Goal: Task Accomplishment & Management: Manage account settings

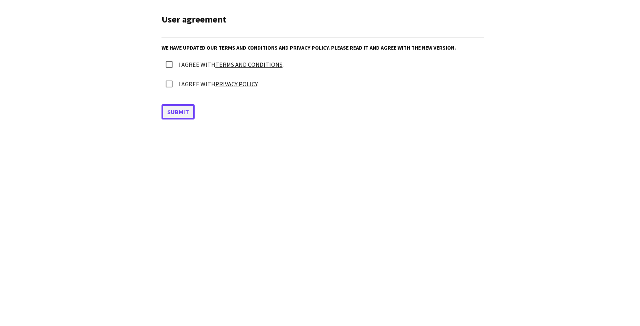
click at [175, 115] on button "Submit" at bounding box center [178, 111] width 33 height 15
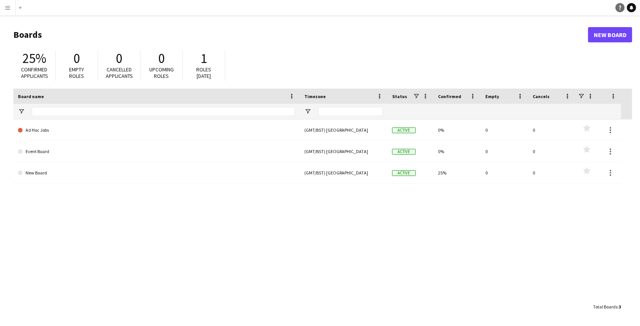
click at [623, 7] on link "Help" at bounding box center [620, 7] width 9 height 9
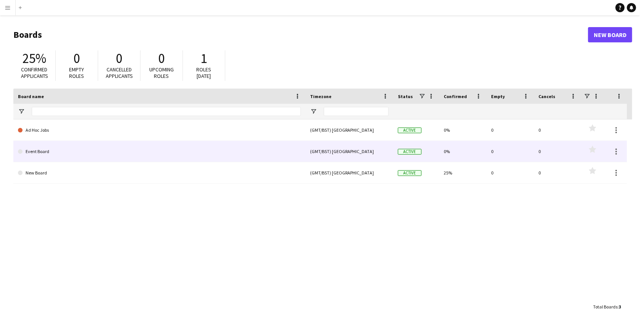
click at [70, 152] on link "Event Board" at bounding box center [159, 151] width 283 height 21
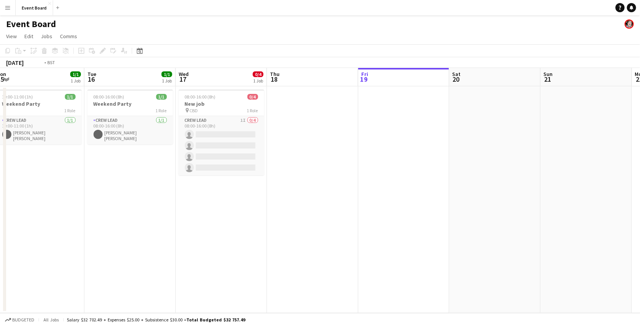
scroll to position [0, 173]
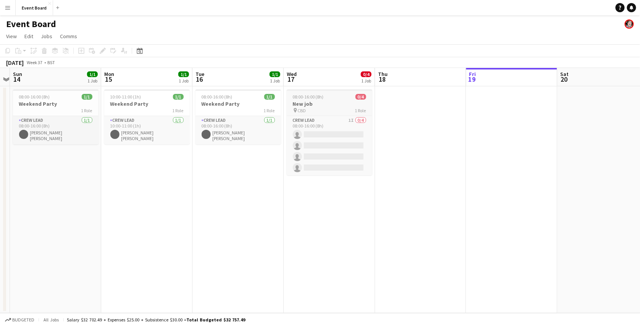
click at [303, 105] on h3 "New job" at bounding box center [330, 103] width 86 height 7
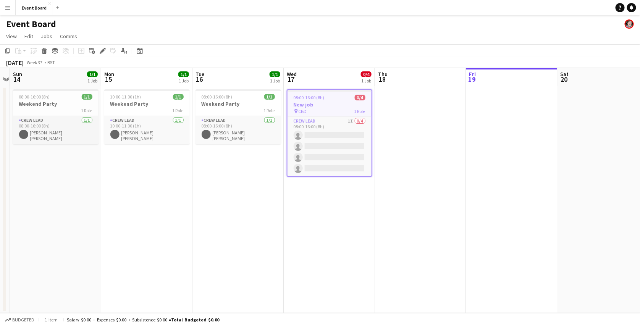
click at [340, 101] on h3 "New job" at bounding box center [330, 104] width 84 height 7
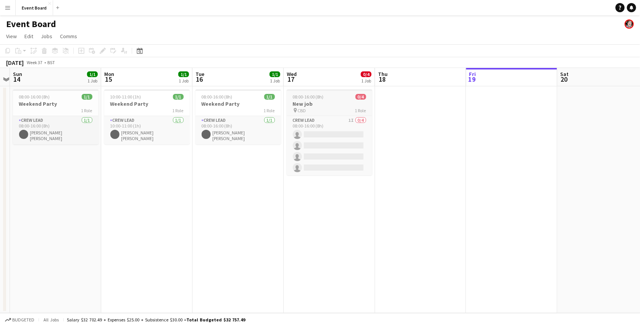
click at [301, 103] on h3 "New job" at bounding box center [330, 103] width 86 height 7
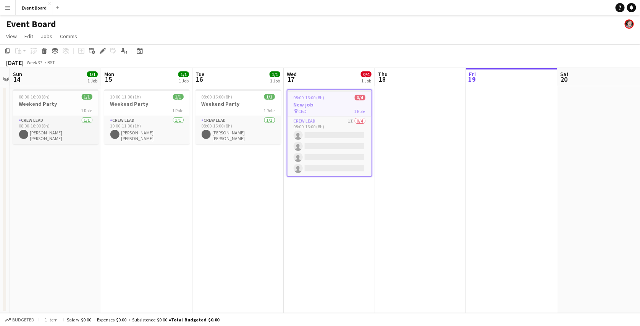
click at [340, 97] on div "08:00-16:00 (8h) 0/4" at bounding box center [330, 98] width 84 height 6
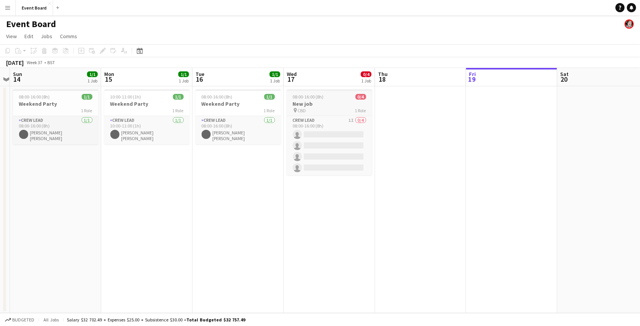
click at [331, 97] on div "08:00-16:00 (8h) 0/4" at bounding box center [330, 97] width 86 height 6
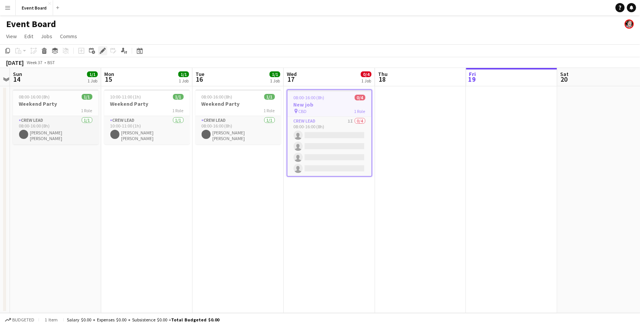
click at [102, 50] on icon at bounding box center [102, 51] width 4 height 4
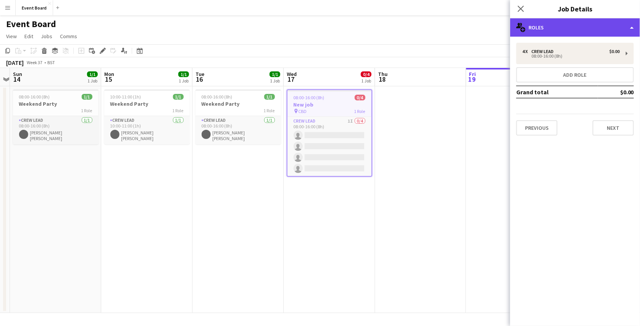
click at [550, 23] on div "multiple-users-add Roles" at bounding box center [575, 27] width 130 height 18
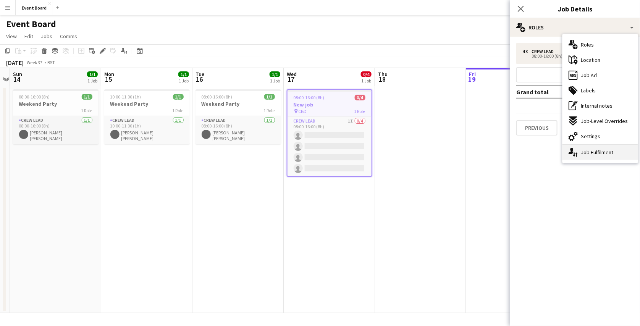
click at [589, 147] on div "single-neutral-actions-up-down Job Fulfilment" at bounding box center [601, 152] width 76 height 15
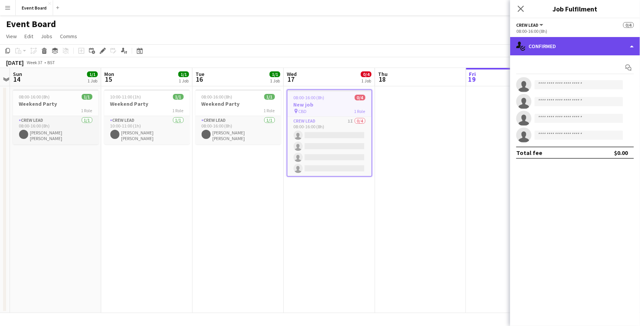
click at [557, 47] on div "single-neutral-actions-check-2 Confirmed" at bounding box center [575, 46] width 130 height 18
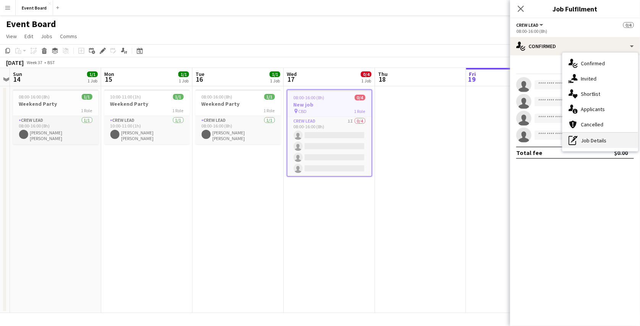
click at [589, 136] on div "pen-write Job Details" at bounding box center [601, 140] width 76 height 15
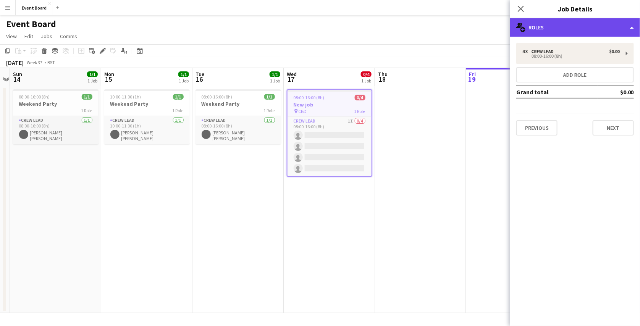
click at [594, 29] on div "multiple-users-add Roles" at bounding box center [575, 27] width 130 height 18
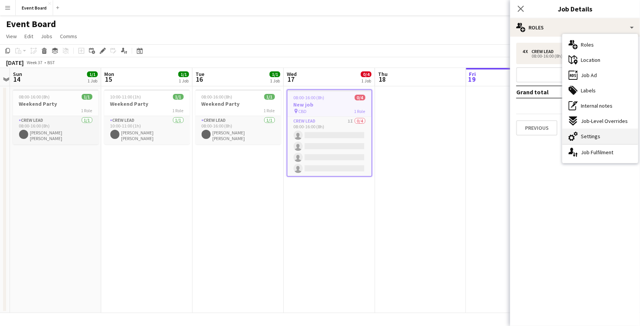
click at [592, 136] on span "Settings" at bounding box center [590, 136] width 19 height 7
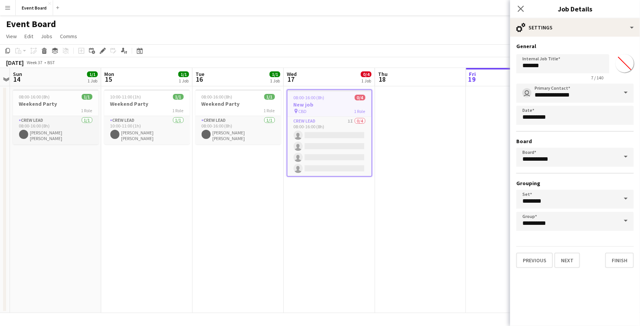
click at [621, 68] on input "*******" at bounding box center [625, 64] width 28 height 28
type input "*******"
click at [611, 262] on button "Finish" at bounding box center [620, 260] width 29 height 15
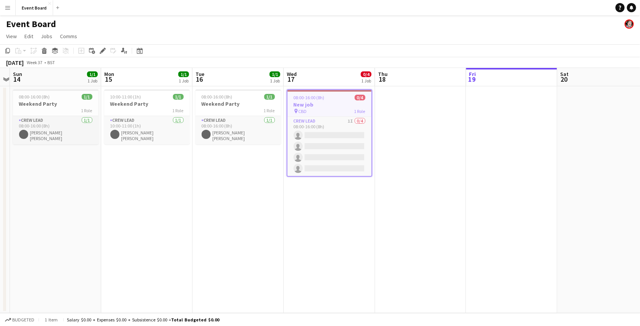
click at [498, 45] on app-toolbar "Copy Paste Paste Ctrl+V Paste with crew Ctrl+Shift+V Paste linked Job [GEOGRAPH…" at bounding box center [320, 50] width 640 height 13
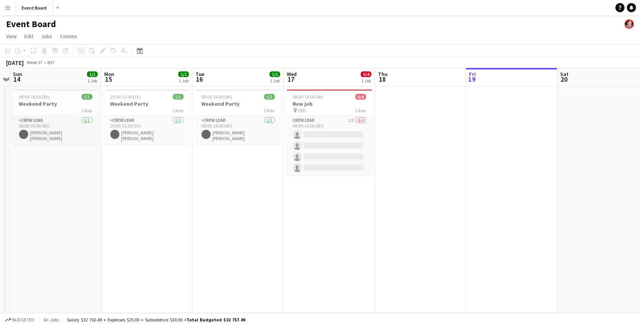
click at [521, 7] on app-navbar "Menu Boards Boards Boards All jobs Status Workforce Workforce My Workforce Recr…" at bounding box center [320, 7] width 640 height 15
click at [369, 54] on app-toolbar "Copy Paste Paste Ctrl+V Paste with crew Ctrl+Shift+V Paste linked Job [GEOGRAPH…" at bounding box center [320, 50] width 640 height 13
click at [623, 5] on icon "Help" at bounding box center [620, 7] width 5 height 5
click at [8, 7] on app-icon "Menu" at bounding box center [8, 8] width 6 height 6
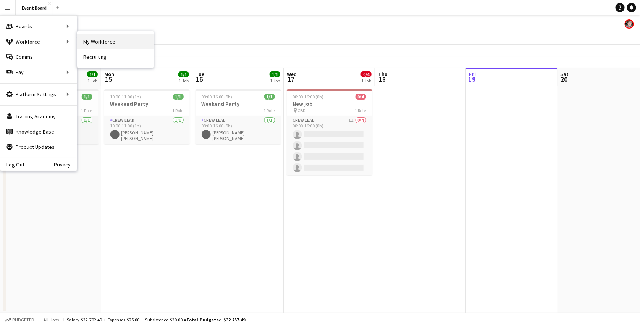
click at [89, 45] on link "My Workforce" at bounding box center [115, 41] width 76 height 15
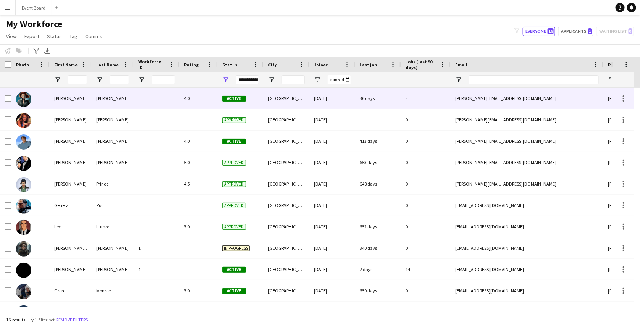
click at [10, 93] on div at bounding box center [8, 98] width 7 height 21
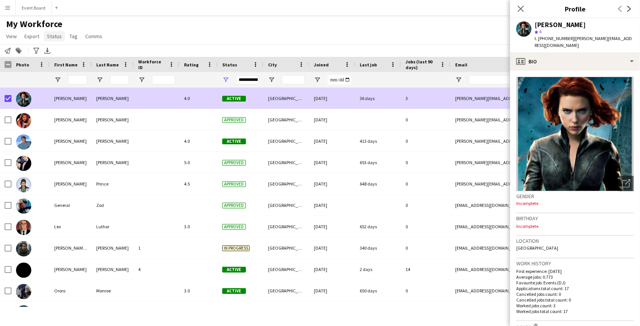
click at [55, 37] on span "Status" at bounding box center [54, 36] width 15 height 7
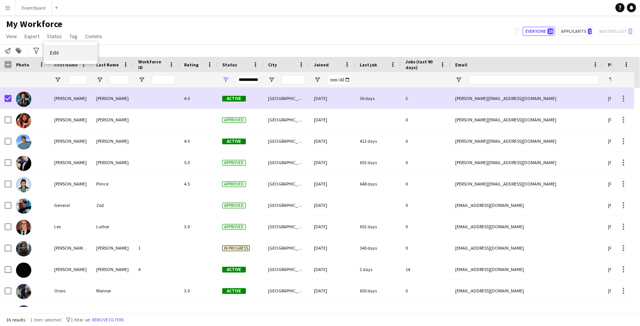
click at [68, 53] on link "Edit" at bounding box center [70, 53] width 53 height 16
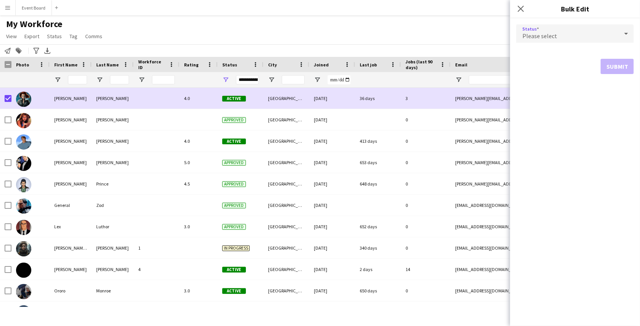
click at [538, 31] on div "Please select" at bounding box center [568, 33] width 102 height 18
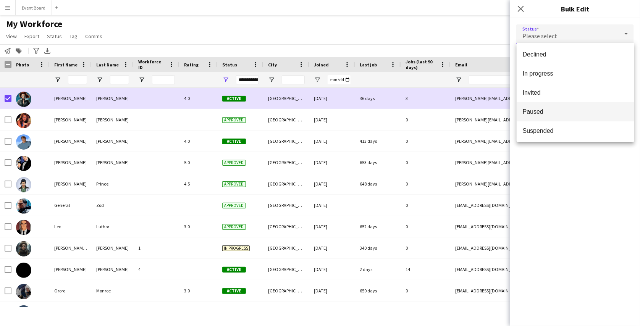
scroll to position [60, 0]
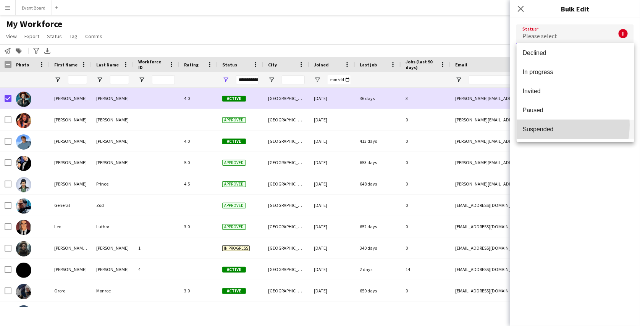
click at [545, 125] on mat-option "Suspended" at bounding box center [576, 129] width 118 height 19
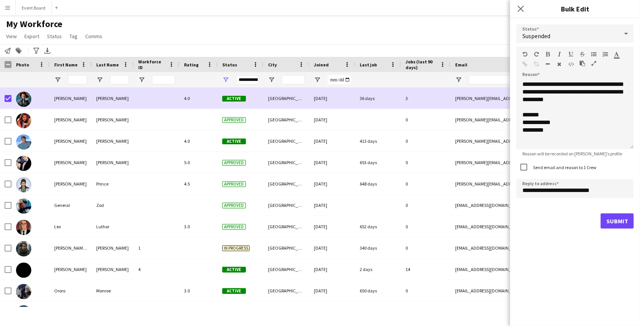
click at [500, 36] on div "My Workforce View Views Default view active only Mailing list New view Update v…" at bounding box center [320, 31] width 640 height 26
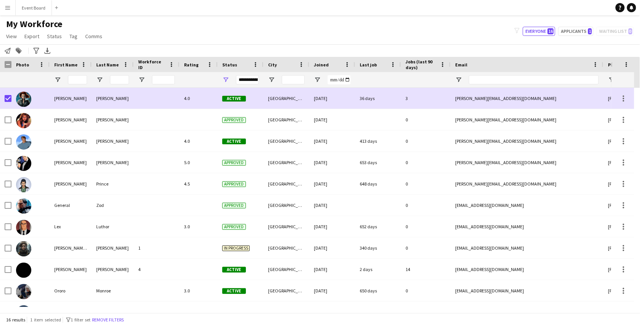
click at [453, 39] on div "My Workforce View Views Default view active only Mailing list New view Update v…" at bounding box center [320, 31] width 640 height 26
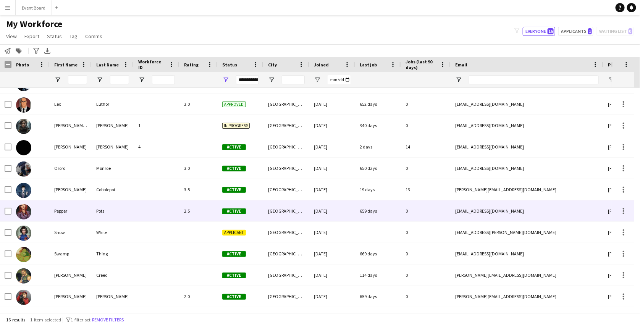
scroll to position [121, 0]
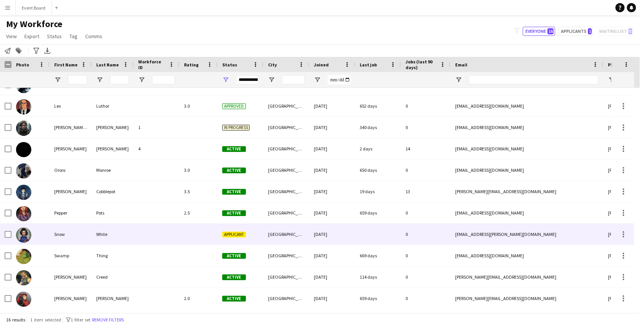
click at [249, 227] on div "Applicant" at bounding box center [241, 234] width 46 height 21
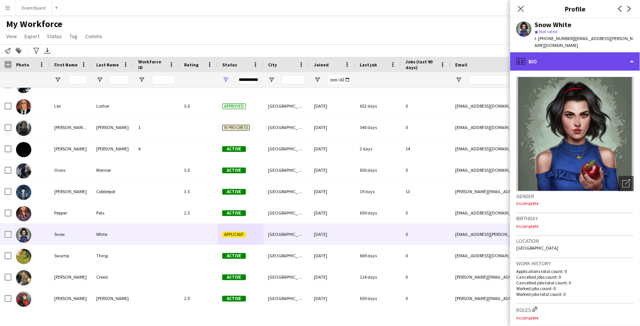
click at [587, 58] on div "profile Bio" at bounding box center [575, 61] width 130 height 18
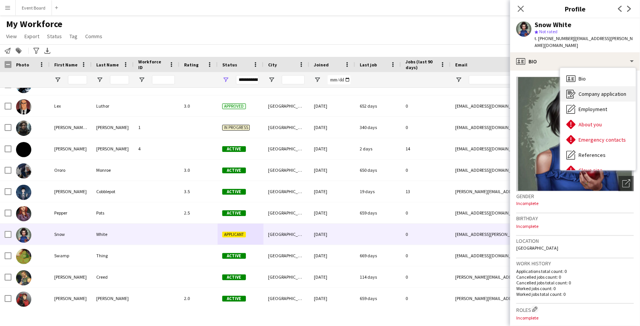
click at [595, 91] on span "Company application" at bounding box center [603, 94] width 48 height 7
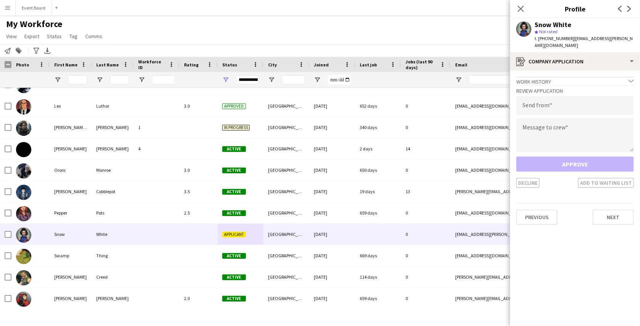
click at [583, 87] on h3 "Review Application" at bounding box center [576, 90] width 118 height 7
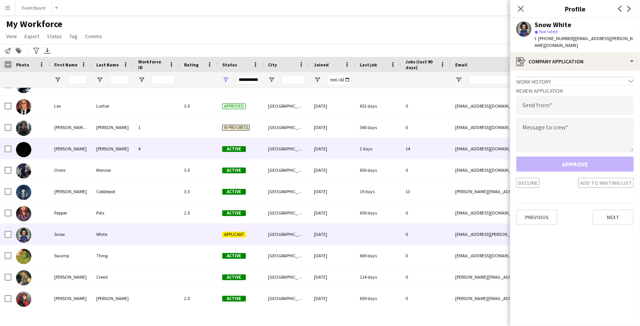
click at [367, 142] on div "2 days" at bounding box center [378, 148] width 46 height 21
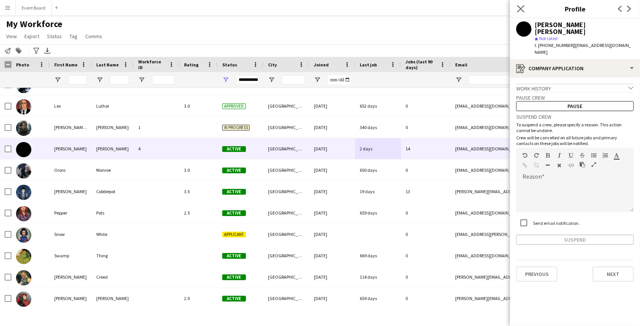
click at [525, 9] on app-icon "Close pop-in" at bounding box center [521, 8] width 11 height 11
